Goal: Task Accomplishment & Management: Use online tool/utility

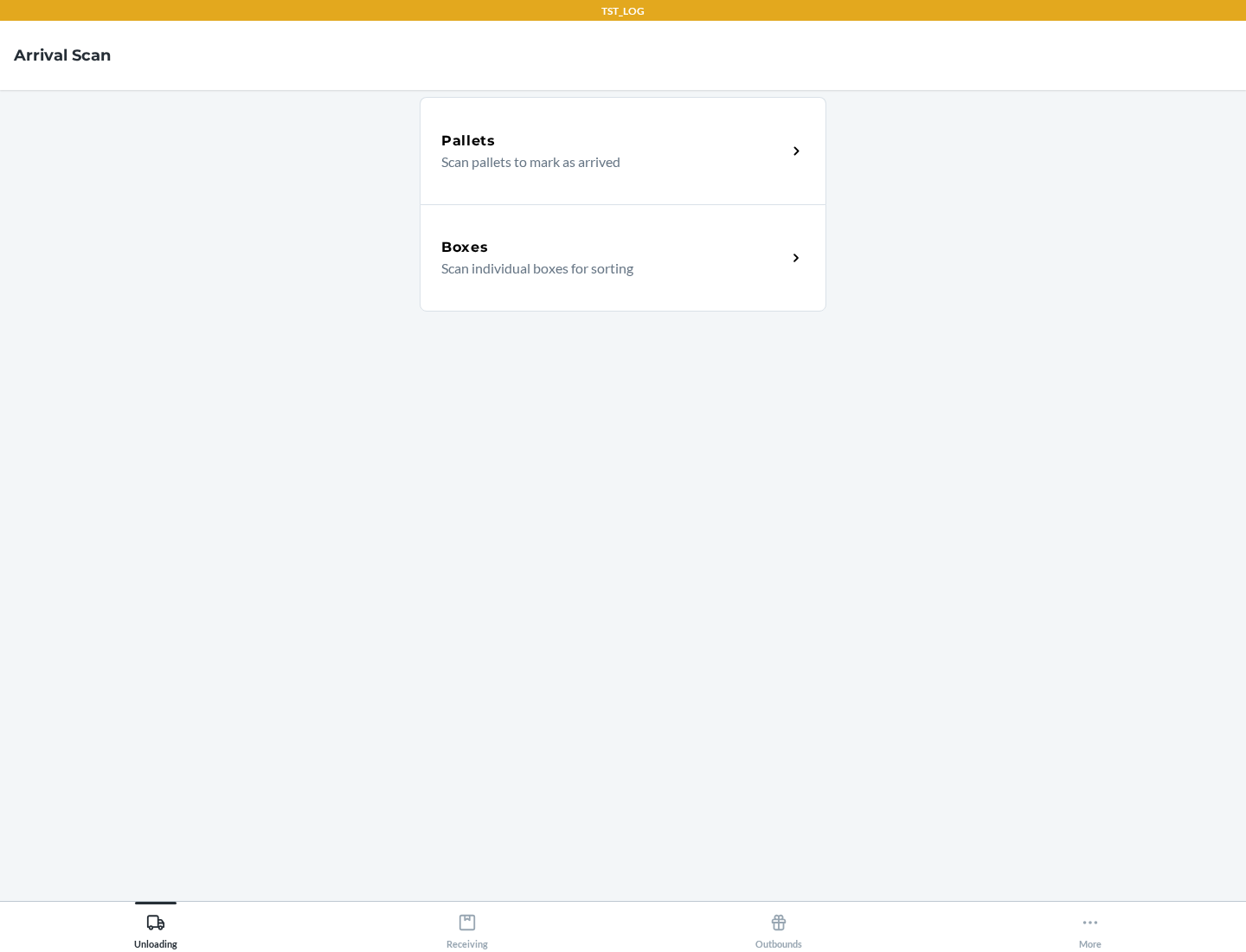
click at [613, 248] on div "Boxes" at bounding box center [613, 247] width 345 height 20
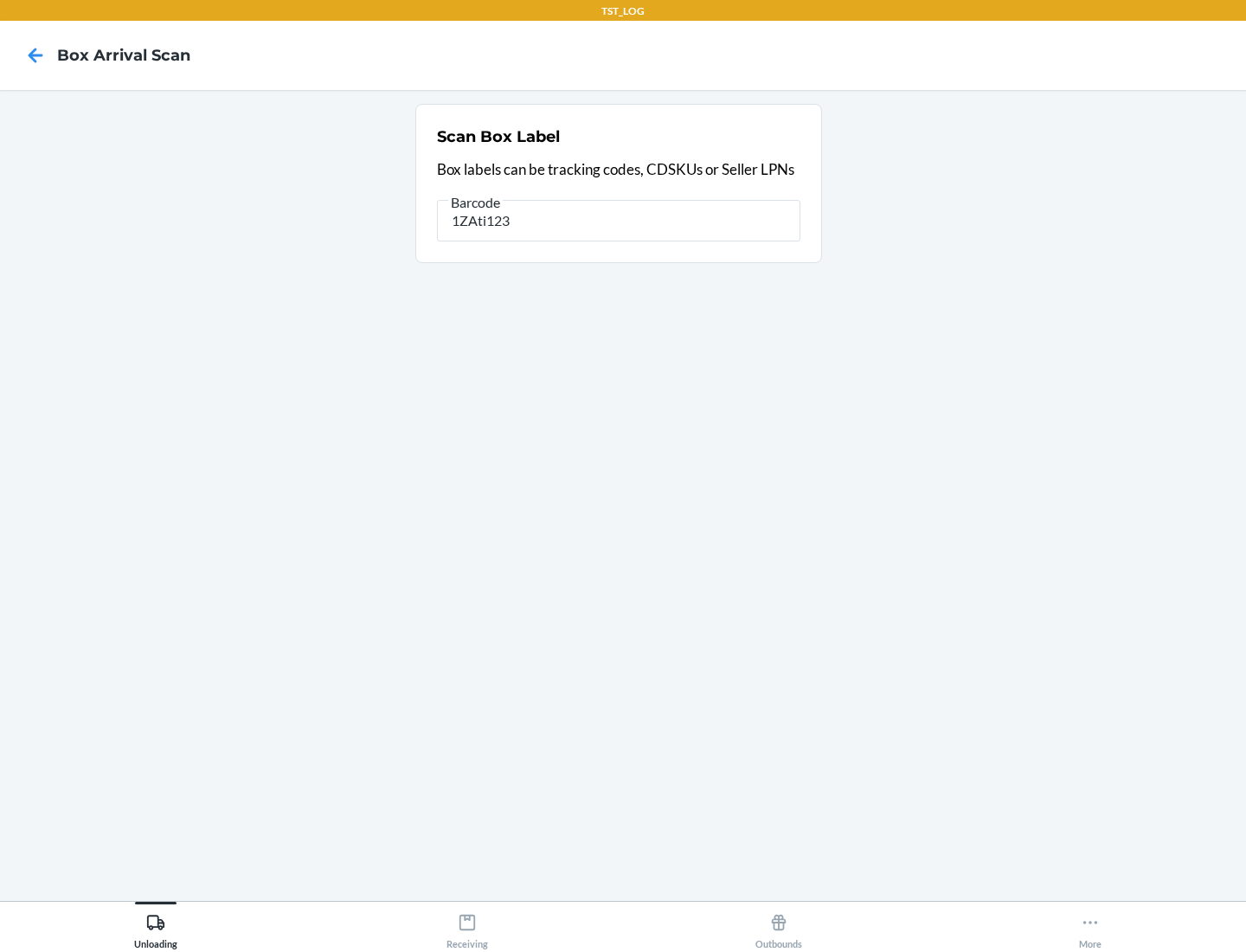
type input "1ZAti123"
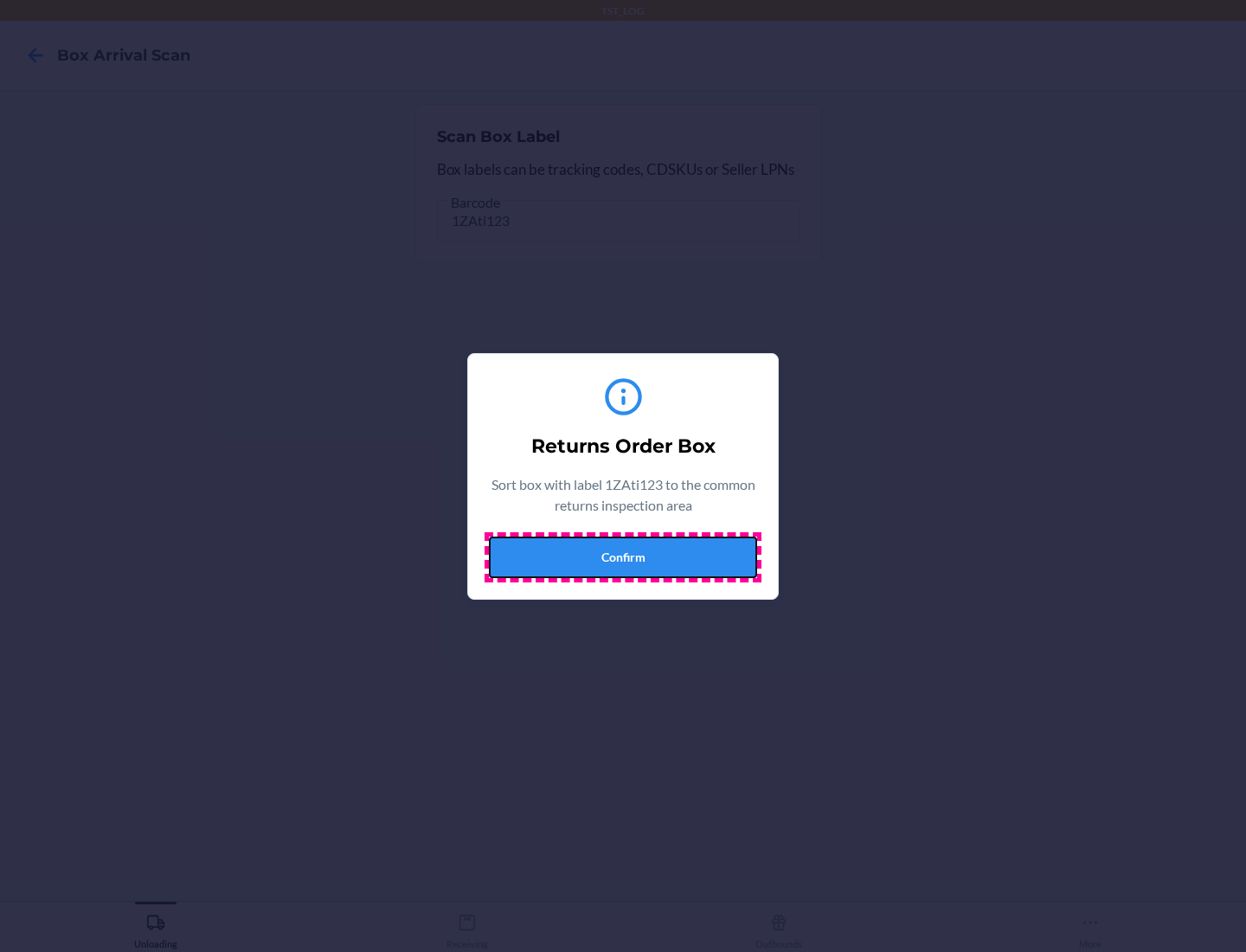
click at [623, 556] on button "Confirm" at bounding box center [622, 556] width 268 height 42
